Goal: Navigation & Orientation: Find specific page/section

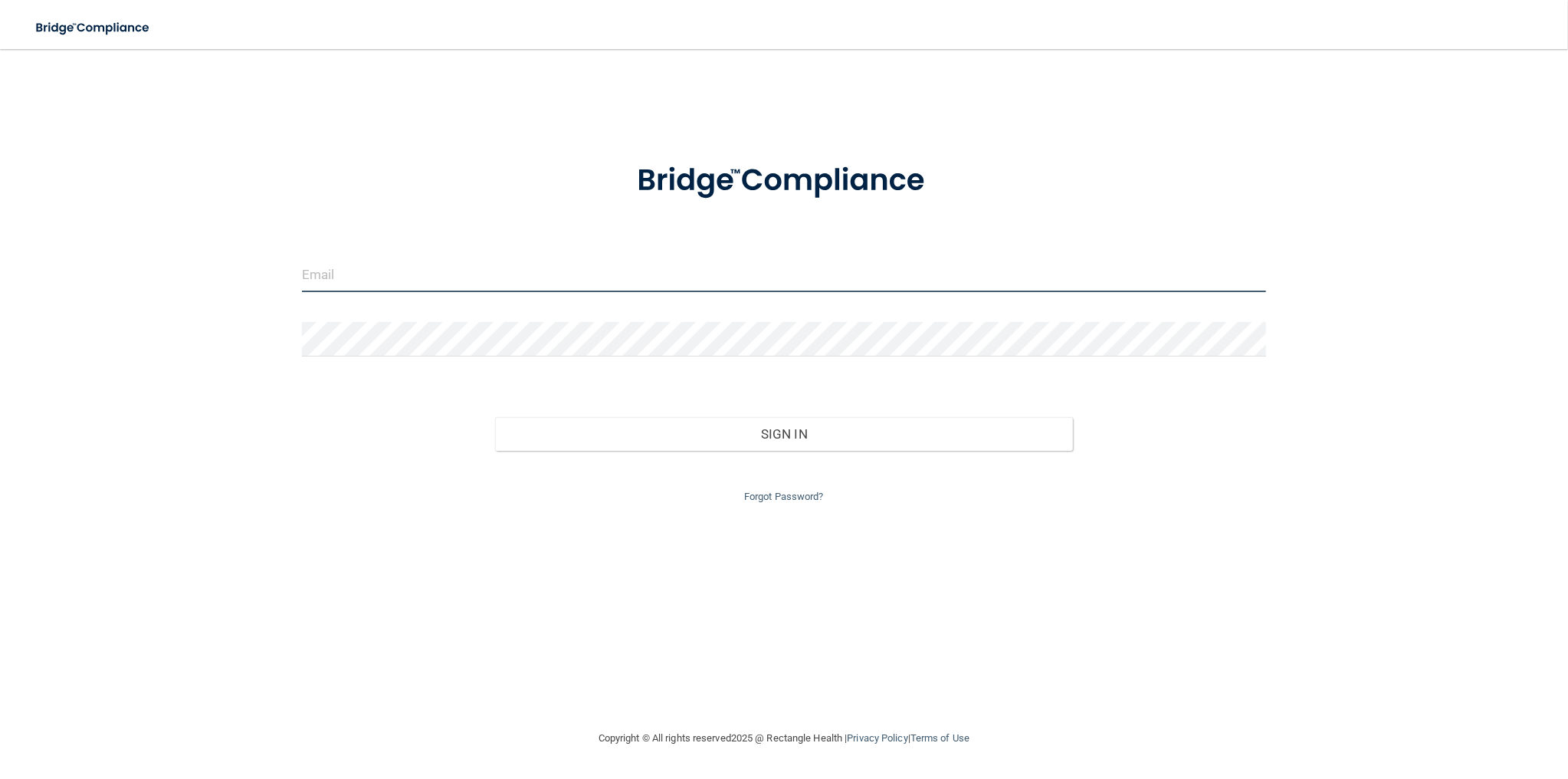
type input "[EMAIL_ADDRESS][DOMAIN_NAME]"
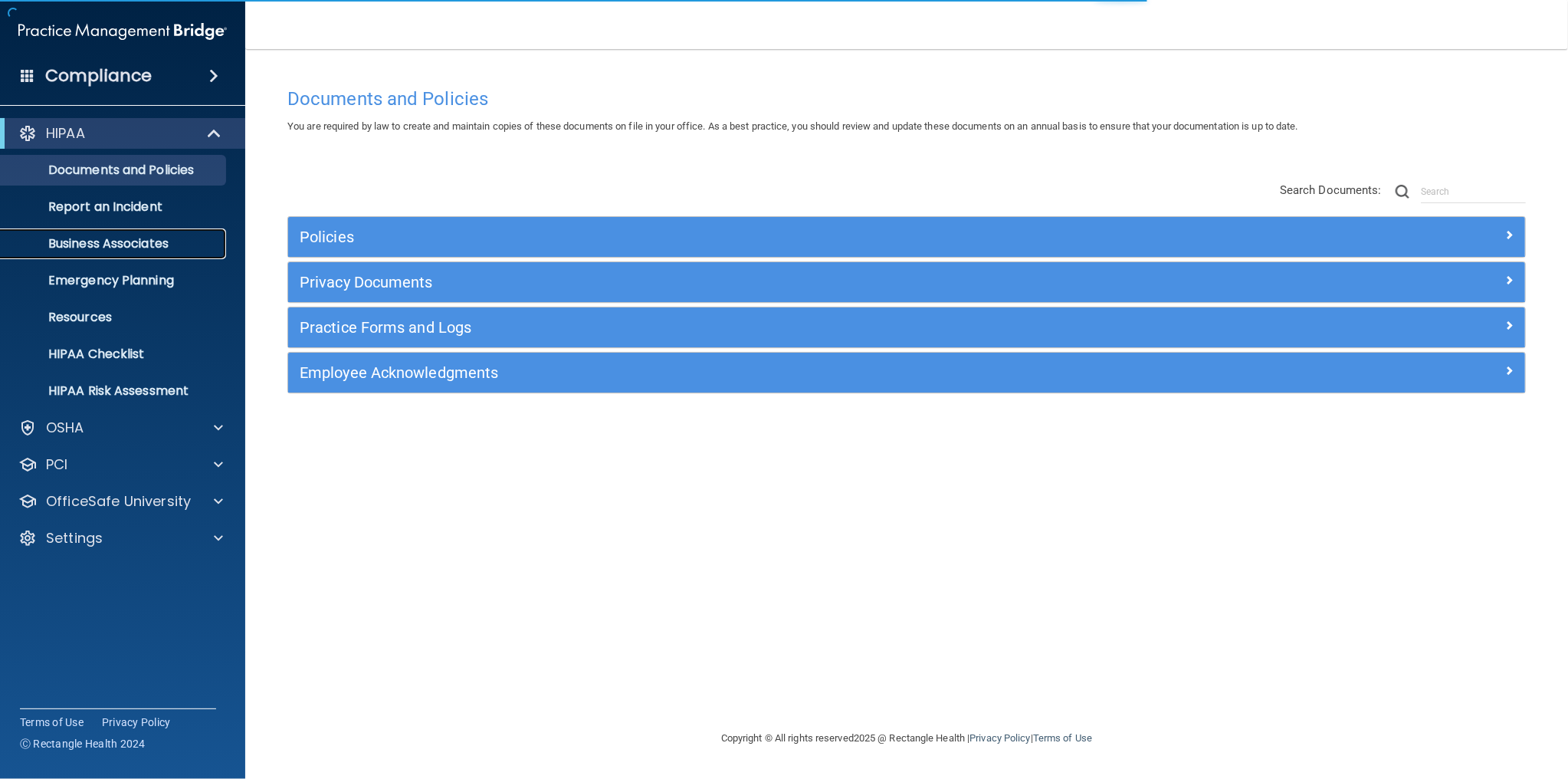
click at [135, 238] on p "Business Associates" at bounding box center [115, 243] width 210 height 15
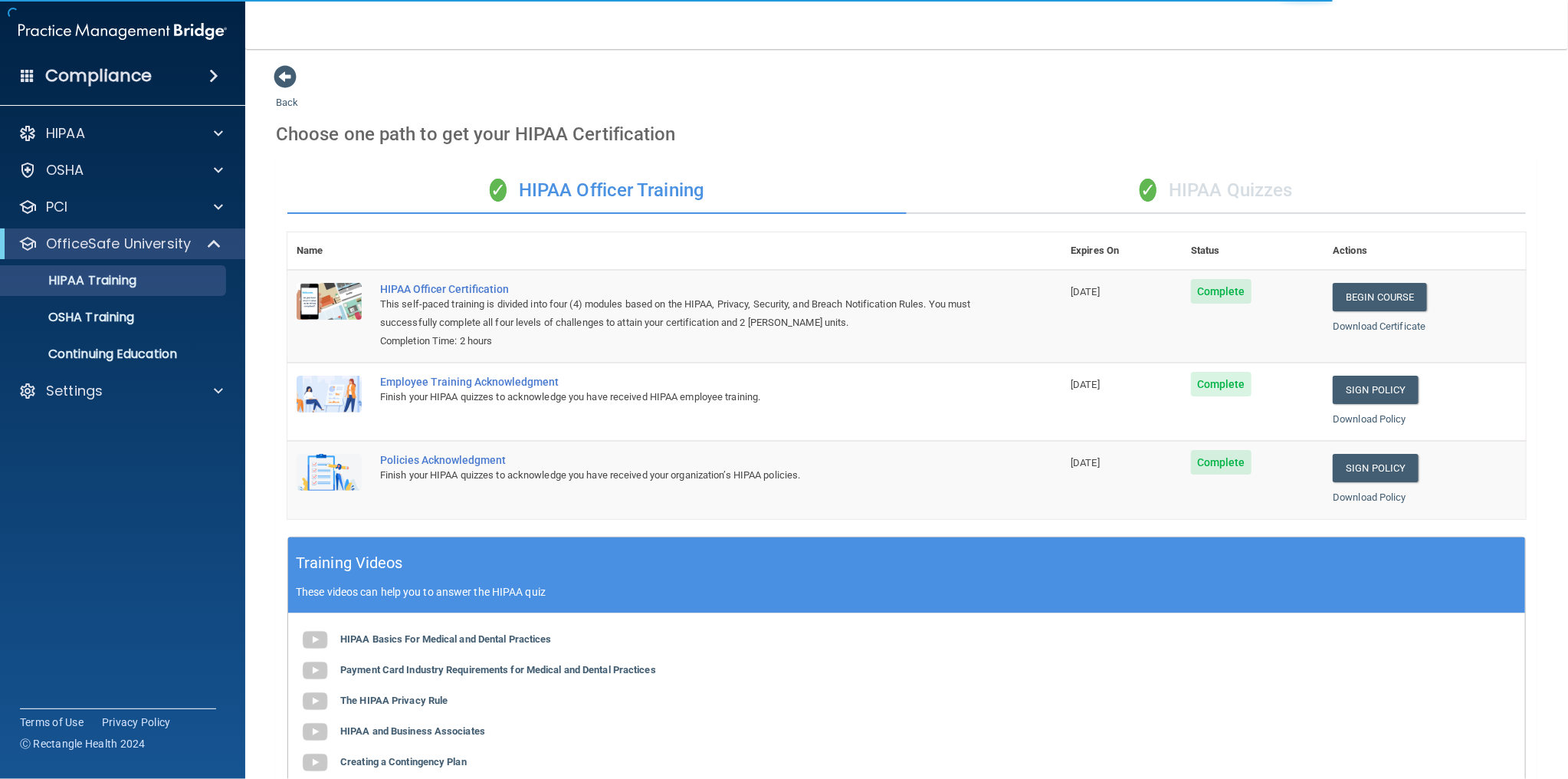
scroll to position [232, 0]
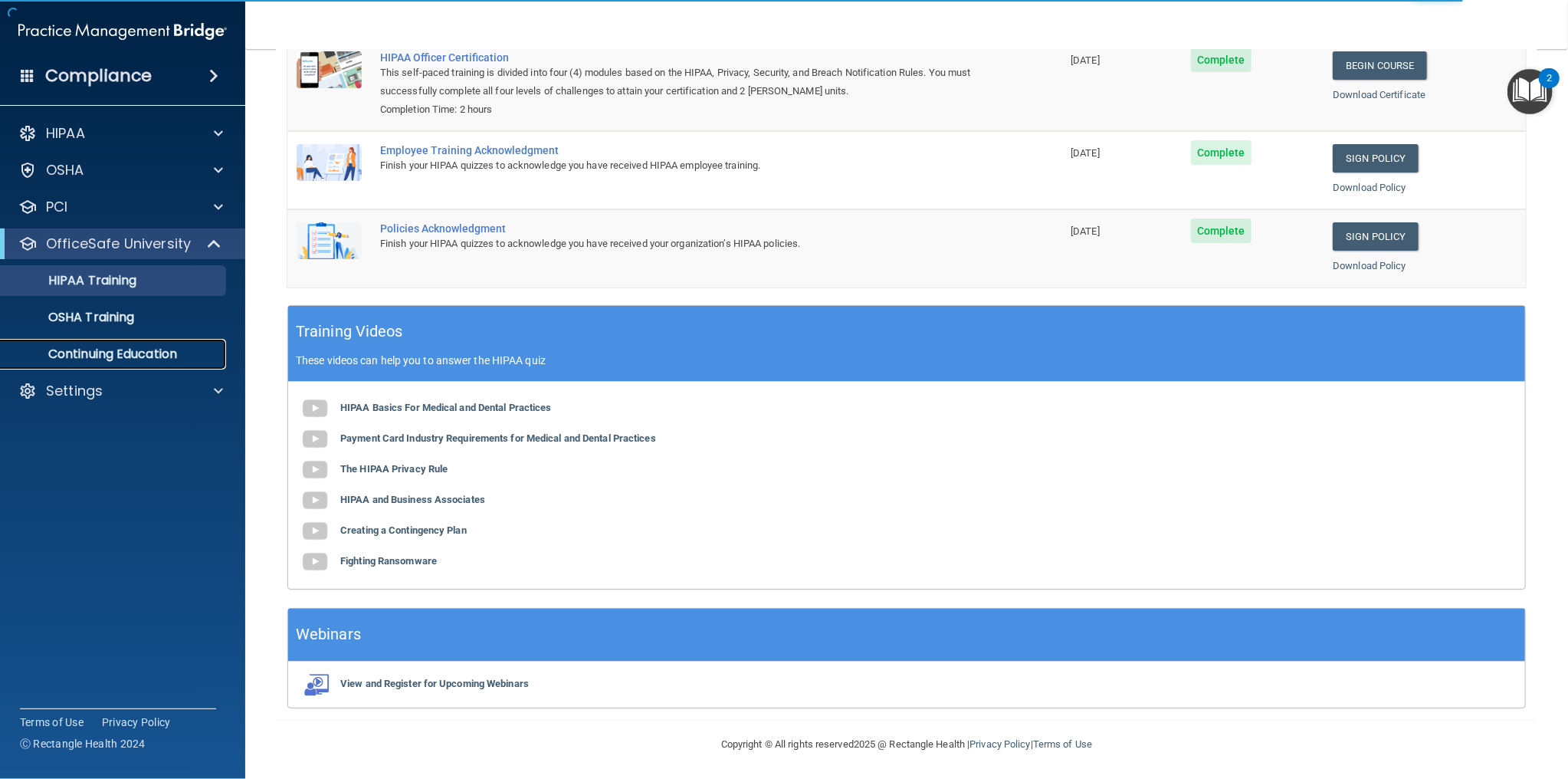
click at [131, 354] on p "Continuing Education" at bounding box center [115, 354] width 210 height 15
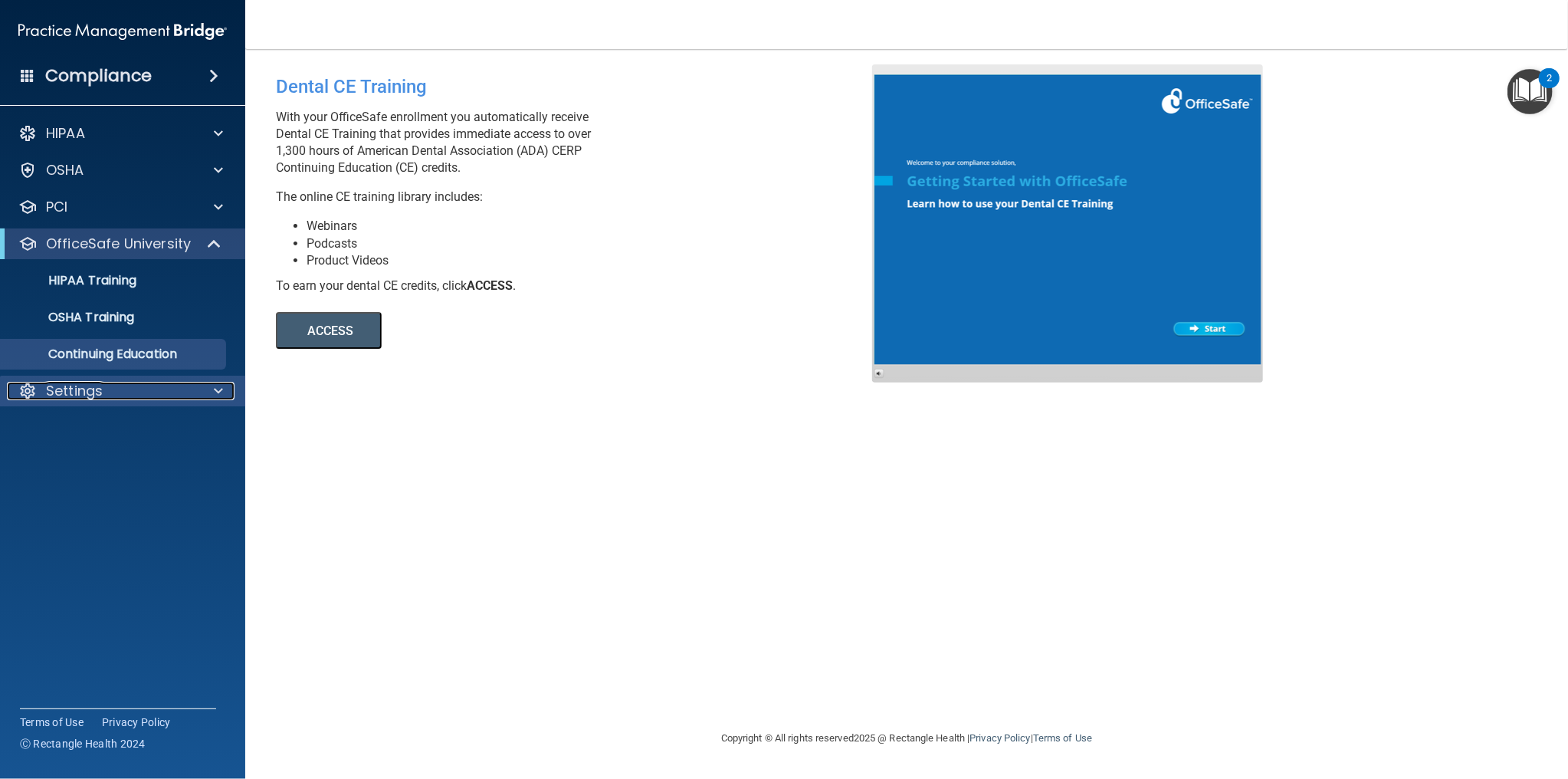
click at [100, 387] on p "Settings" at bounding box center [75, 391] width 57 height 19
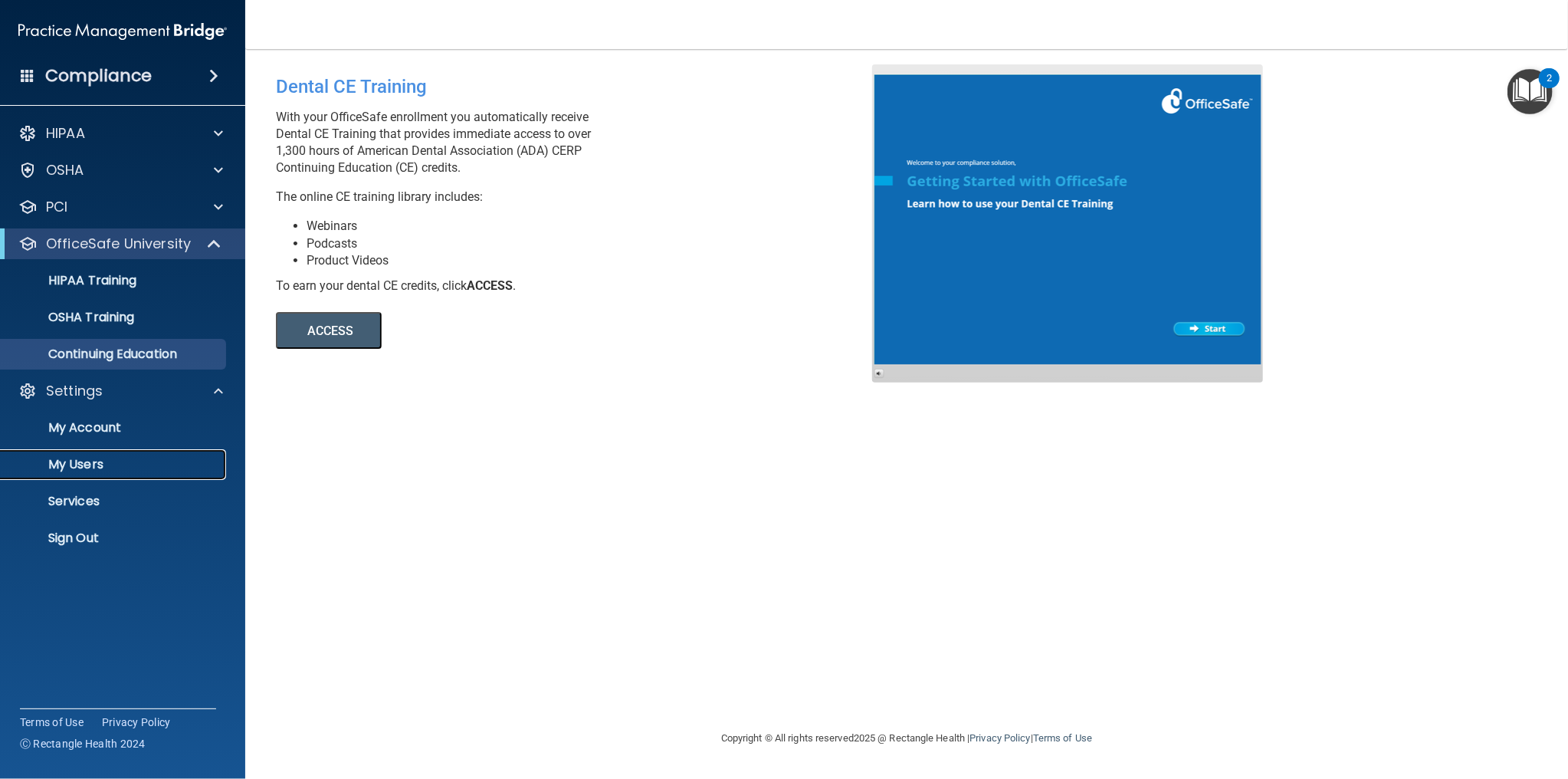
click at [79, 467] on p "My Users" at bounding box center [115, 464] width 210 height 15
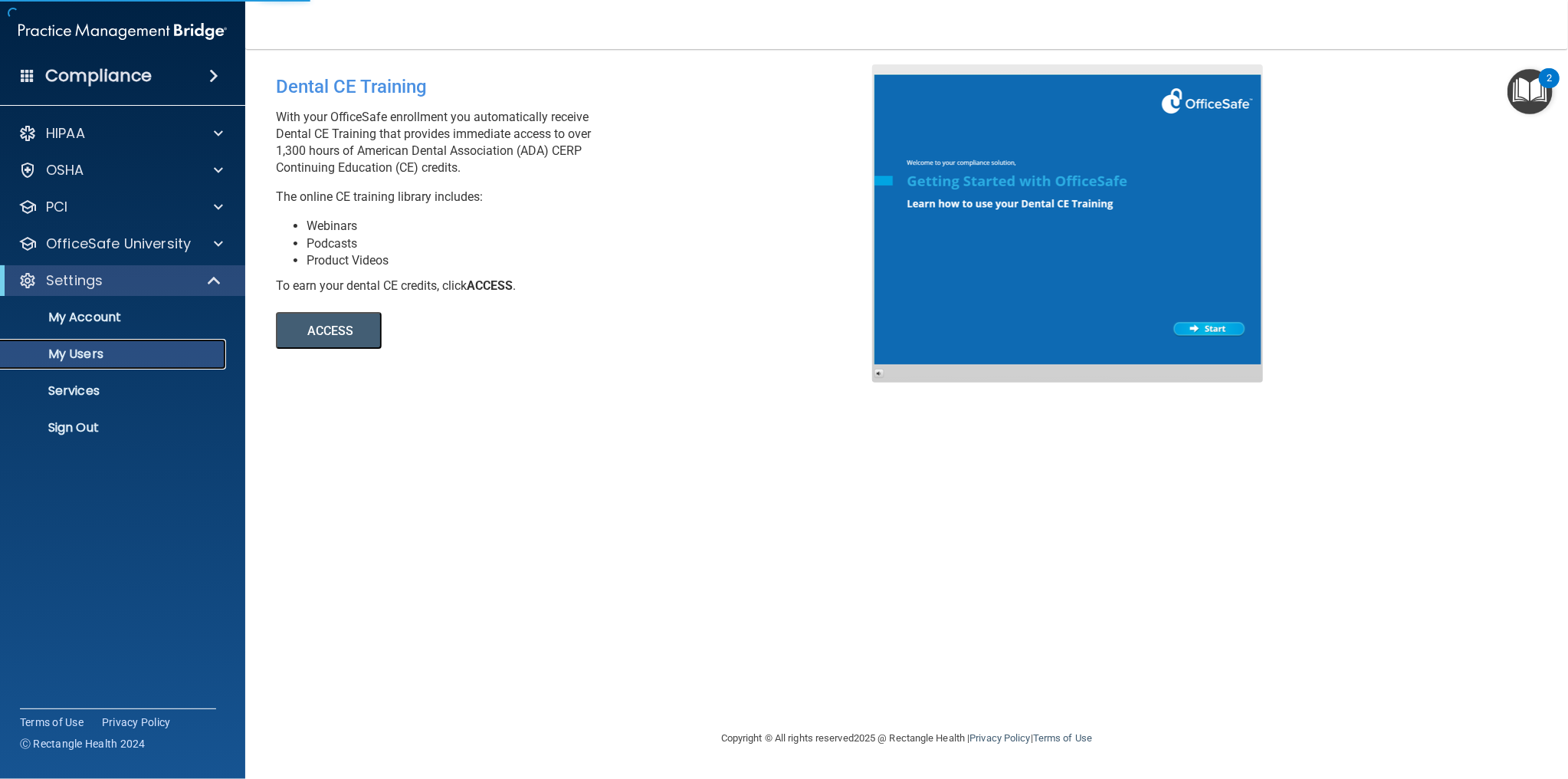
select select "20"
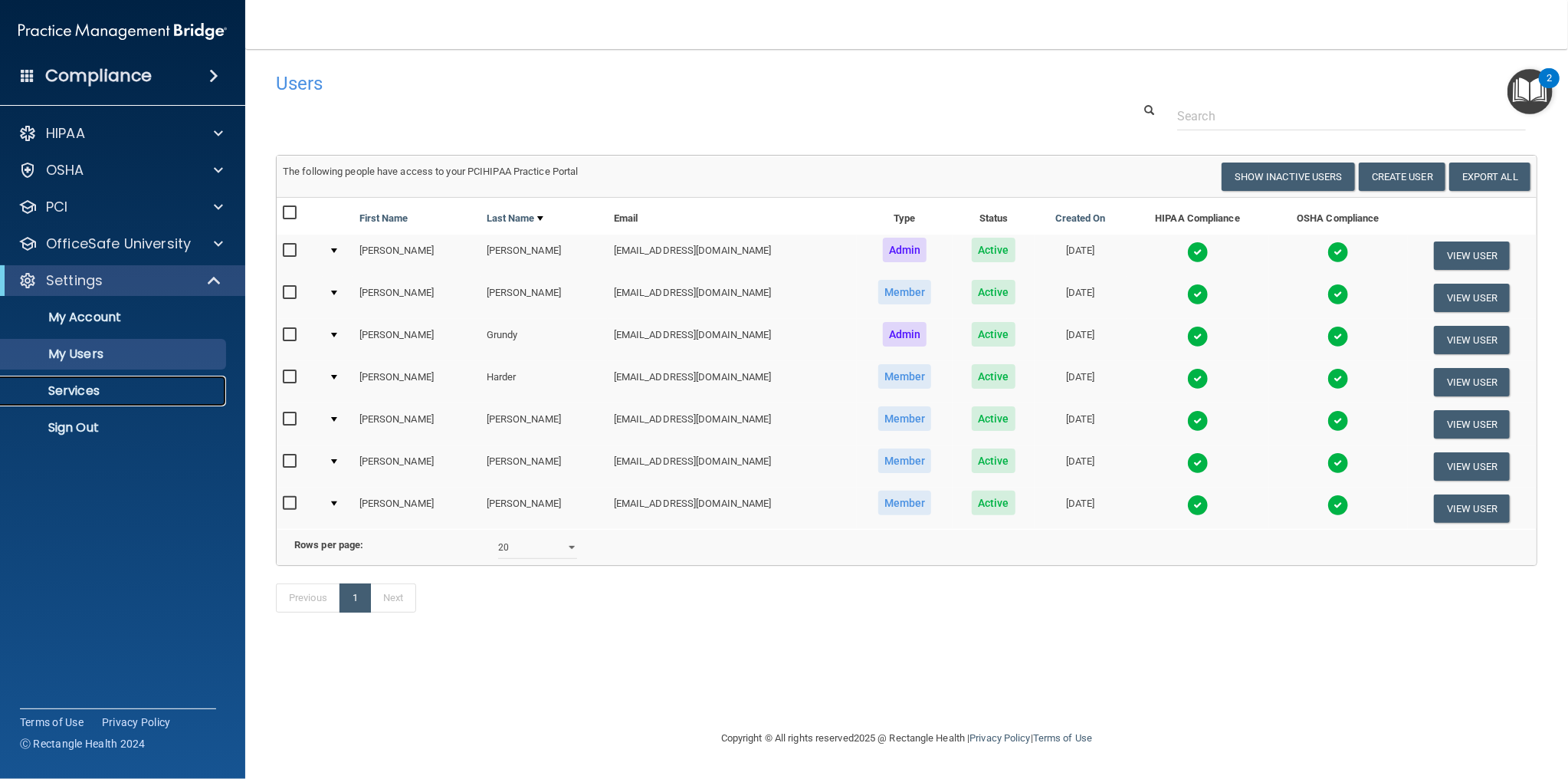
click at [91, 390] on p "Services" at bounding box center [115, 390] width 210 height 15
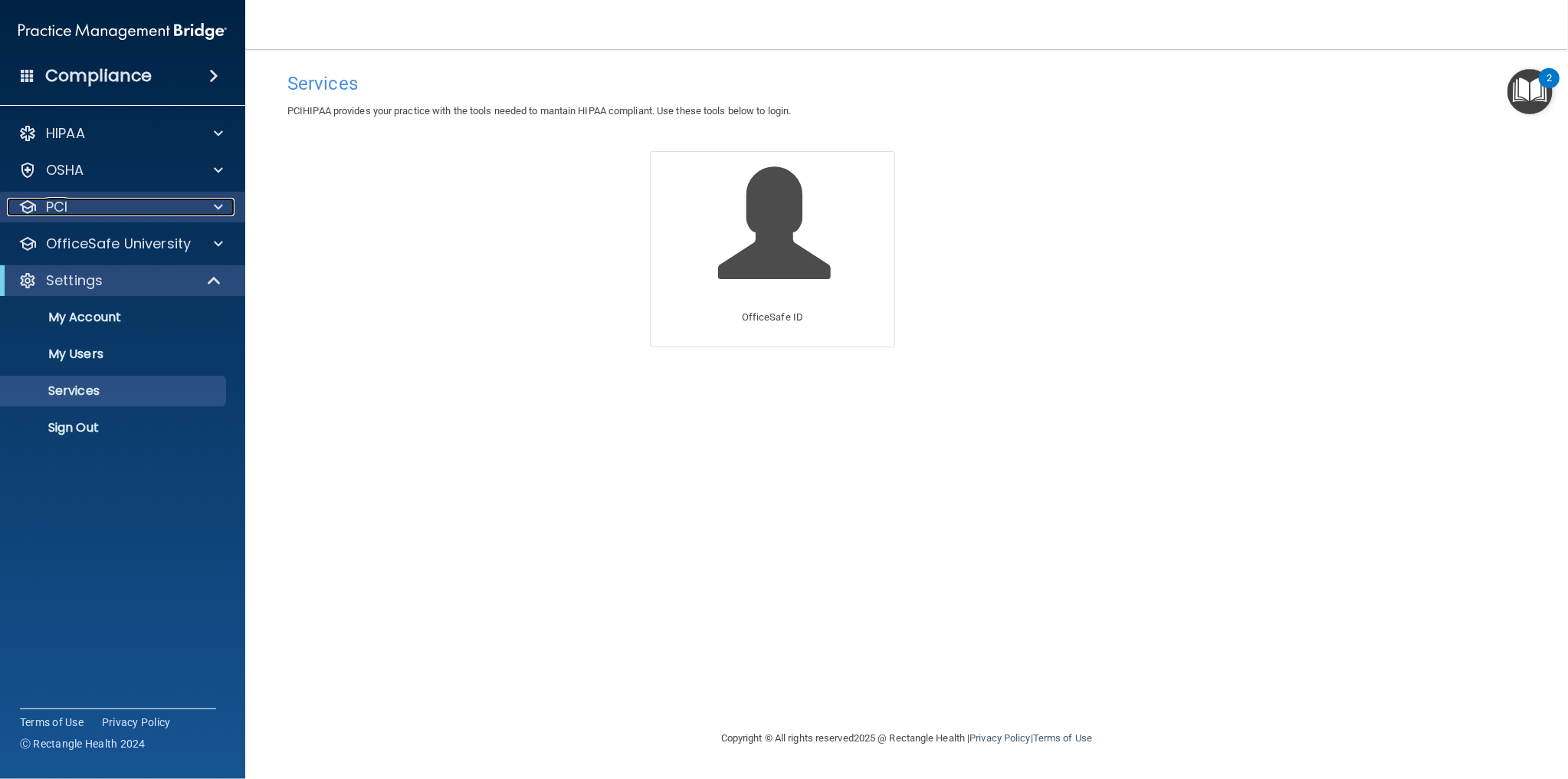
click at [115, 211] on div "PCI" at bounding box center [102, 207] width 190 height 19
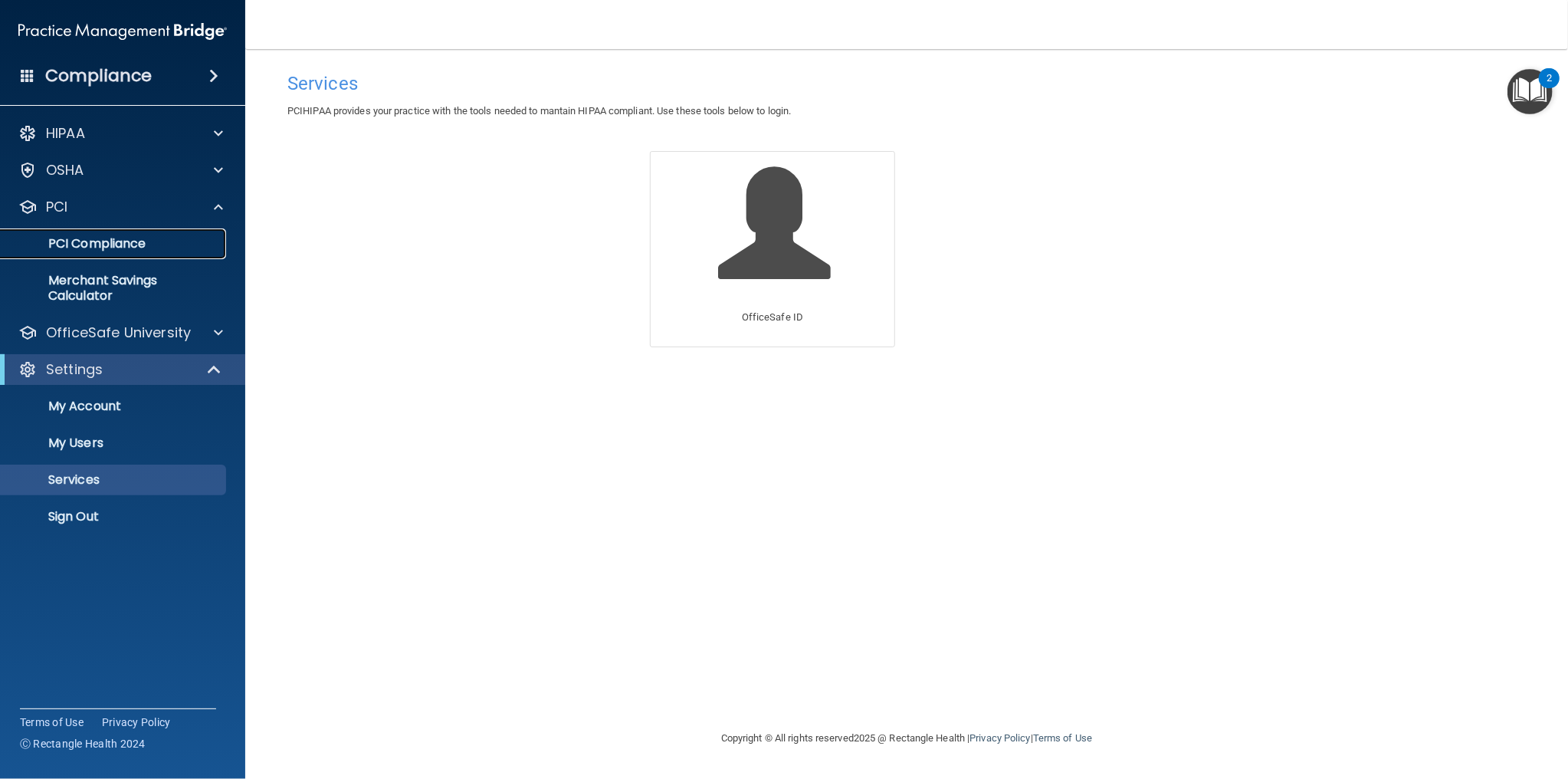
click at [114, 240] on p "PCI Compliance" at bounding box center [115, 243] width 210 height 15
